Goal: Task Accomplishment & Management: Manage account settings

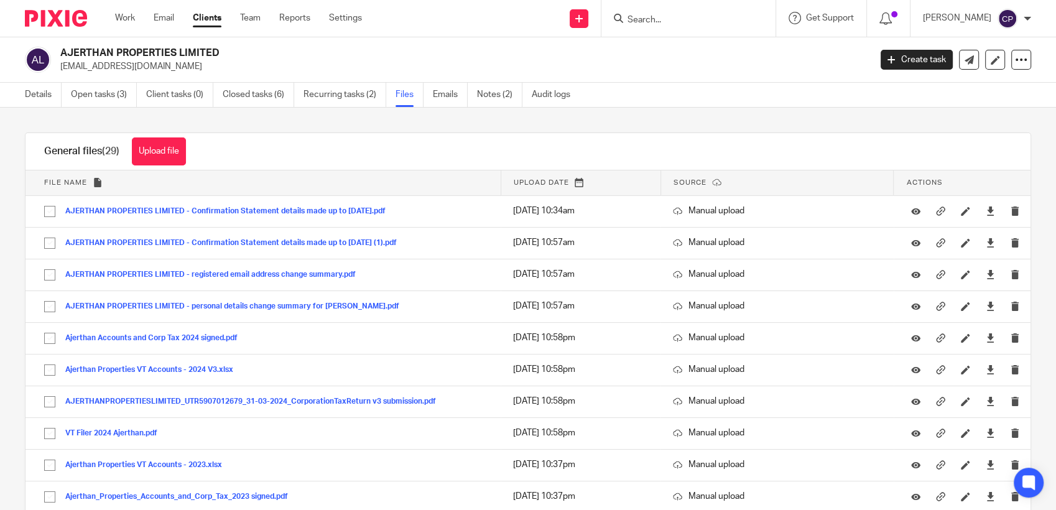
click at [665, 22] on input "Search" at bounding box center [682, 20] width 112 height 11
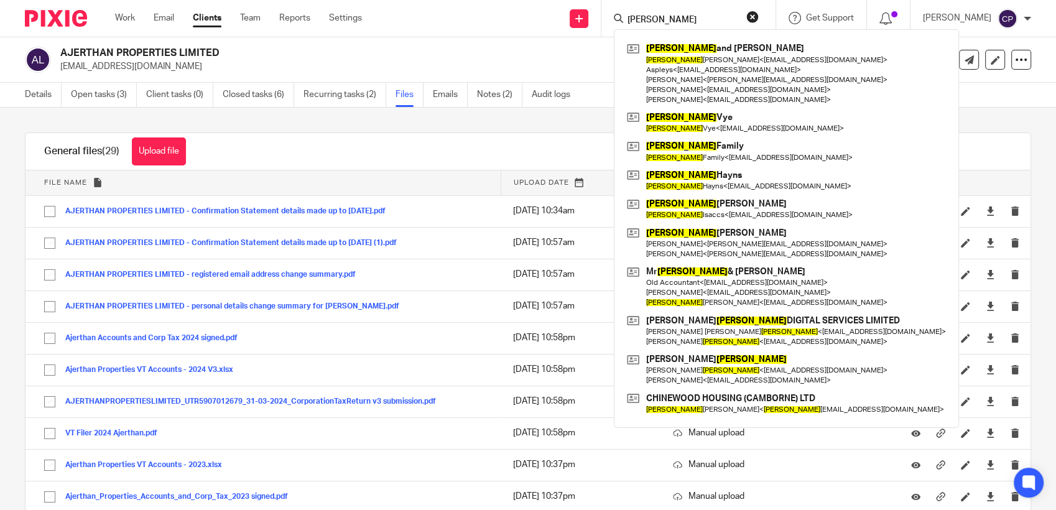
drag, startPoint x: 657, startPoint y: 18, endPoint x: 624, endPoint y: 27, distance: 33.6
click at [624, 27] on div "john John and Sarah Haydon John Haydon < info@clarendonfarm.com > Aspleys < tiv…" at bounding box center [688, 18] width 174 height 37
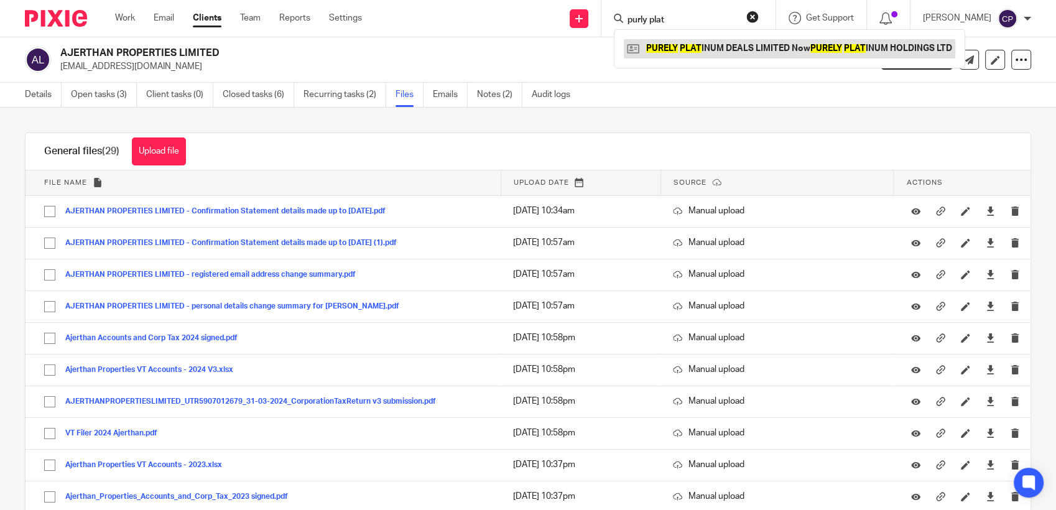
type input "purly plat"
click at [690, 48] on link at bounding box center [789, 48] width 331 height 19
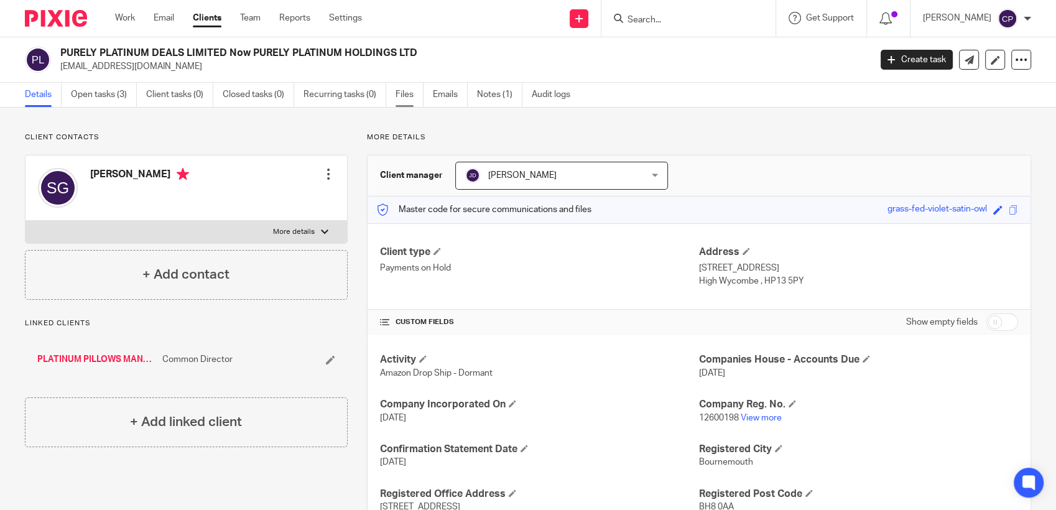
click at [402, 92] on link "Files" at bounding box center [409, 95] width 28 height 24
click at [406, 94] on link "Files" at bounding box center [409, 95] width 28 height 24
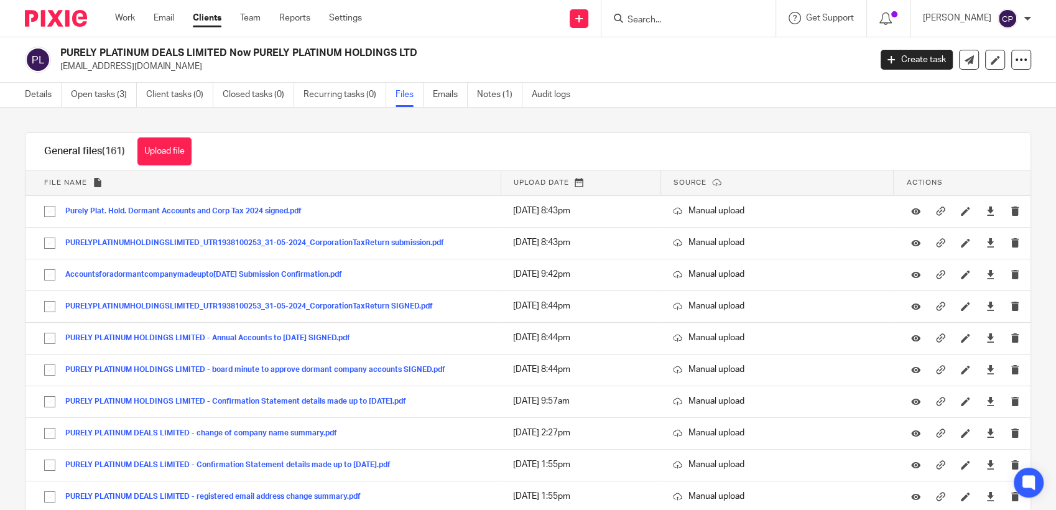
click at [168, 157] on button "Upload file" at bounding box center [164, 151] width 54 height 28
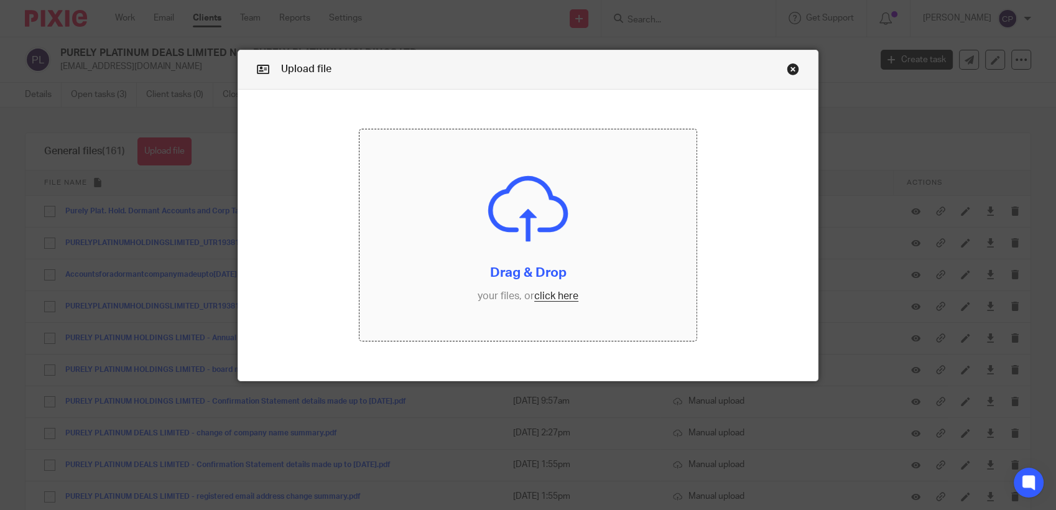
click at [544, 299] on input "file" at bounding box center [527, 234] width 337 height 211
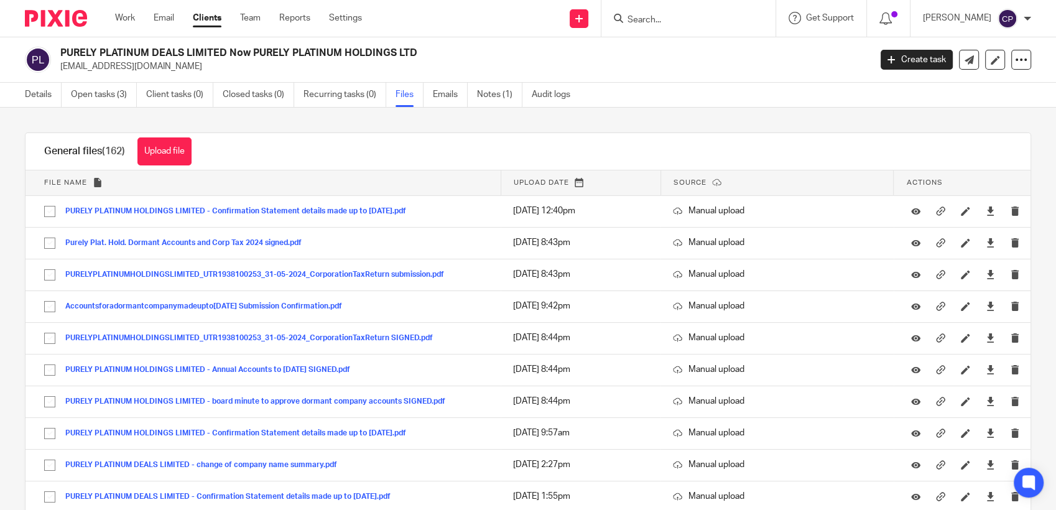
click at [657, 22] on input "Search" at bounding box center [682, 20] width 112 height 11
click at [650, 24] on input "Search" at bounding box center [682, 20] width 112 height 11
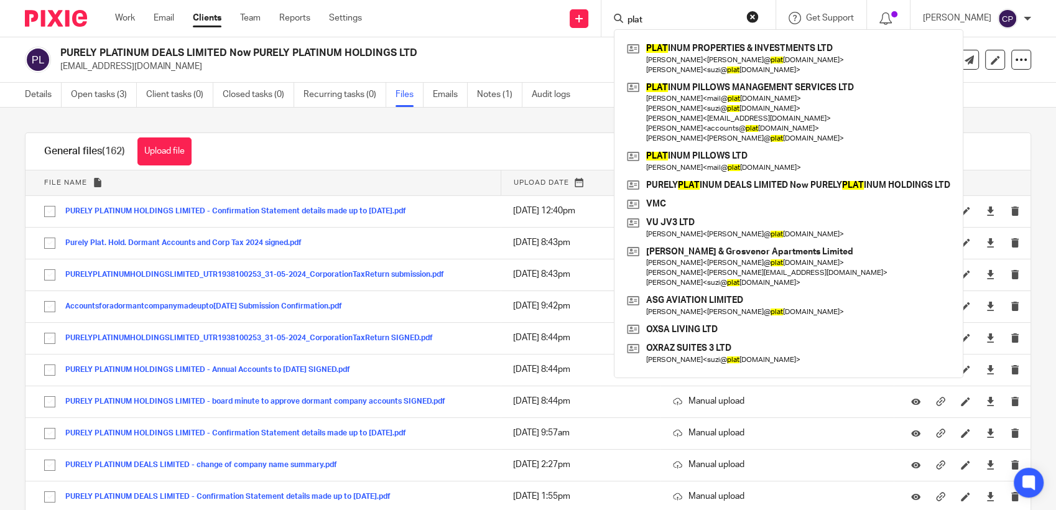
type input "plat"
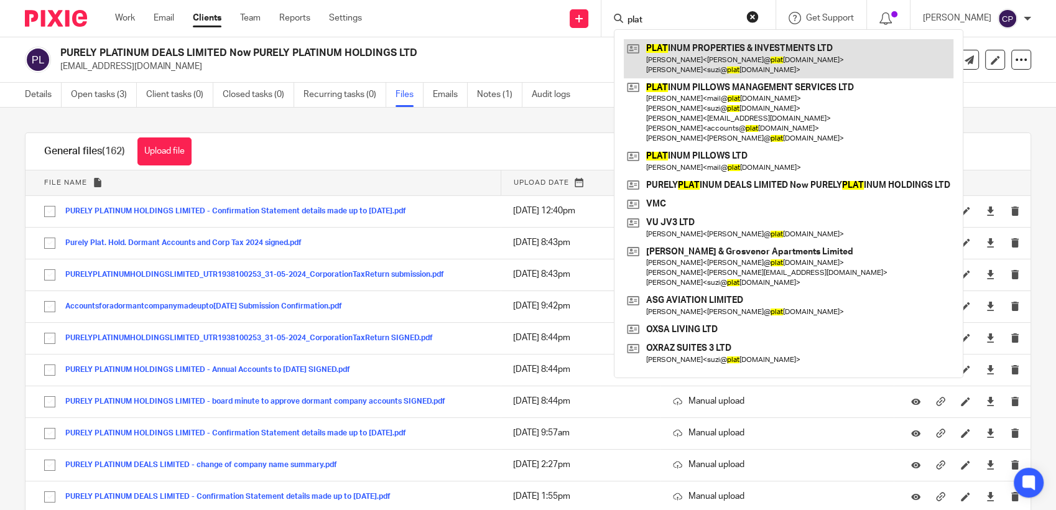
click at [727, 59] on link at bounding box center [789, 58] width 330 height 39
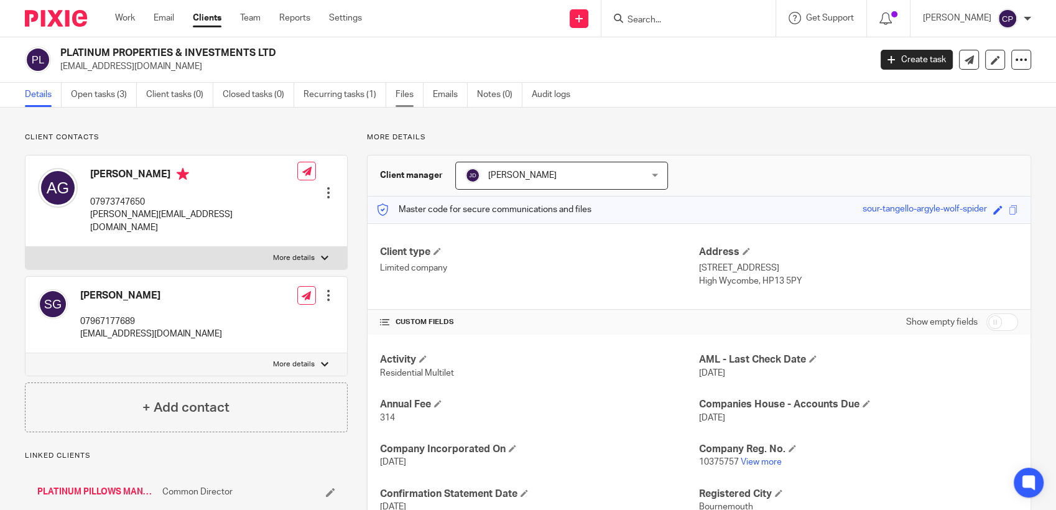
click at [406, 92] on link "Files" at bounding box center [409, 95] width 28 height 24
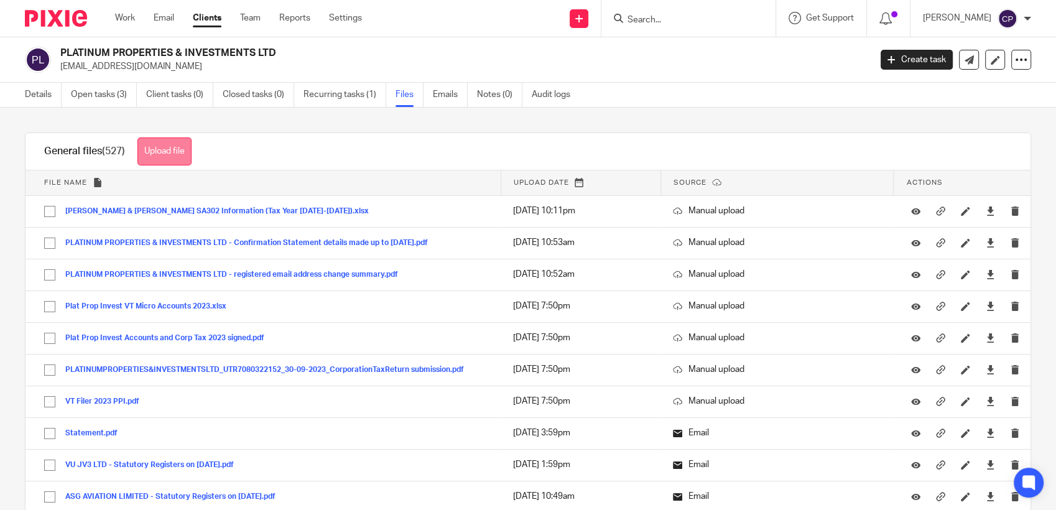
click at [161, 152] on button "Upload file" at bounding box center [164, 151] width 54 height 28
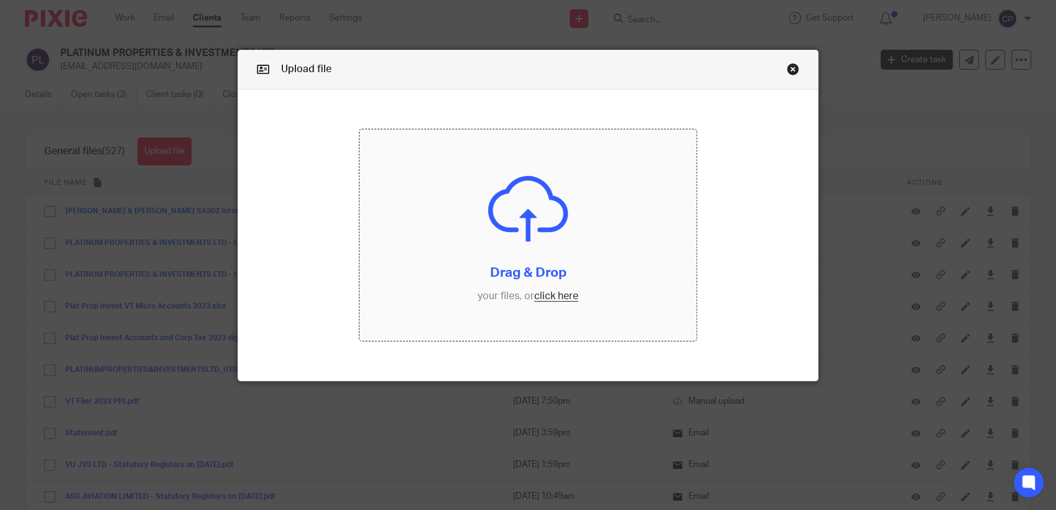
click at [546, 297] on input "file" at bounding box center [527, 234] width 337 height 211
click at [548, 300] on input "file" at bounding box center [527, 234] width 337 height 211
